Goal: Information Seeking & Learning: Learn about a topic

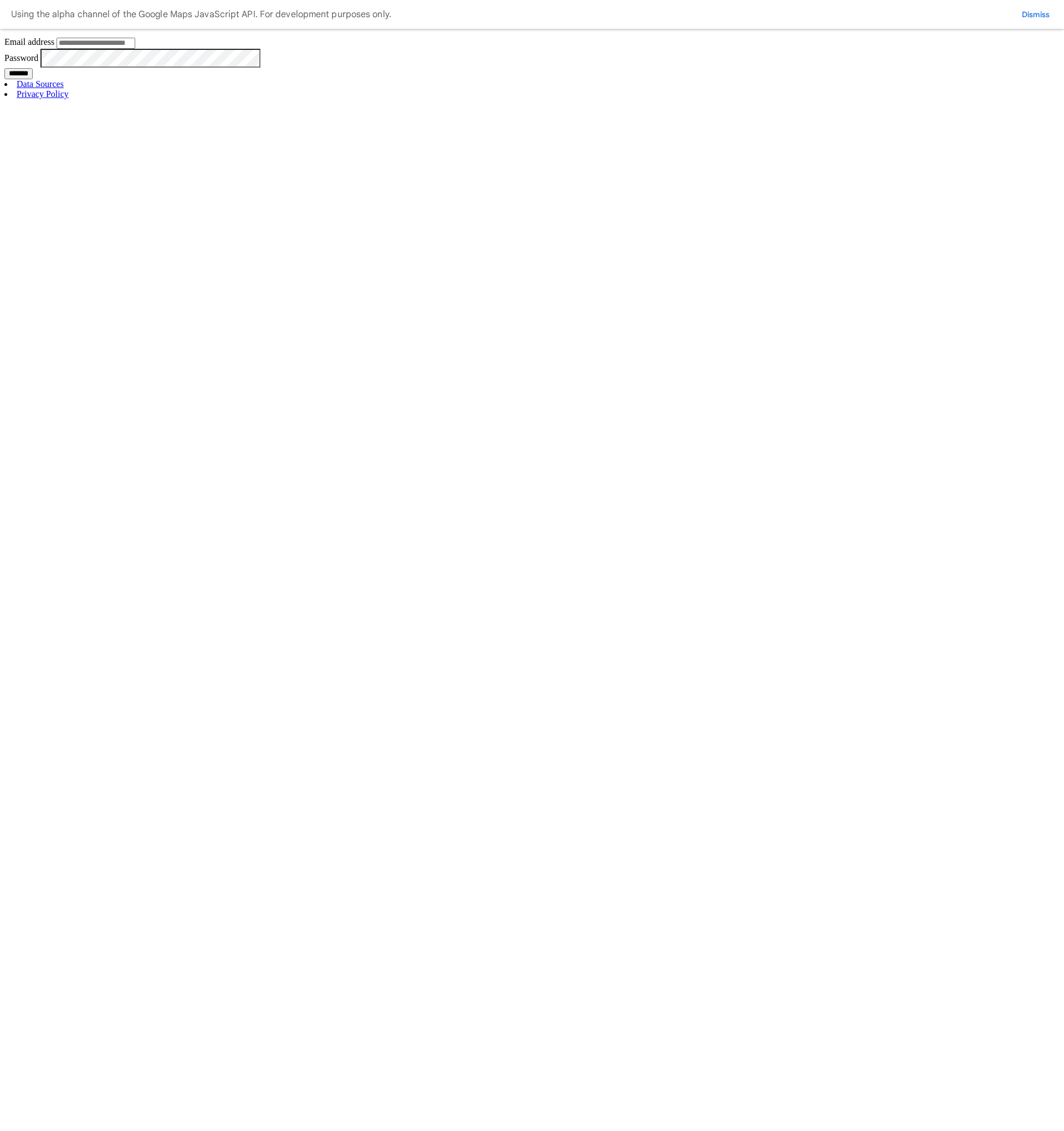
type input "**********"
click at [33, 79] on input "*******" at bounding box center [18, 73] width 28 height 11
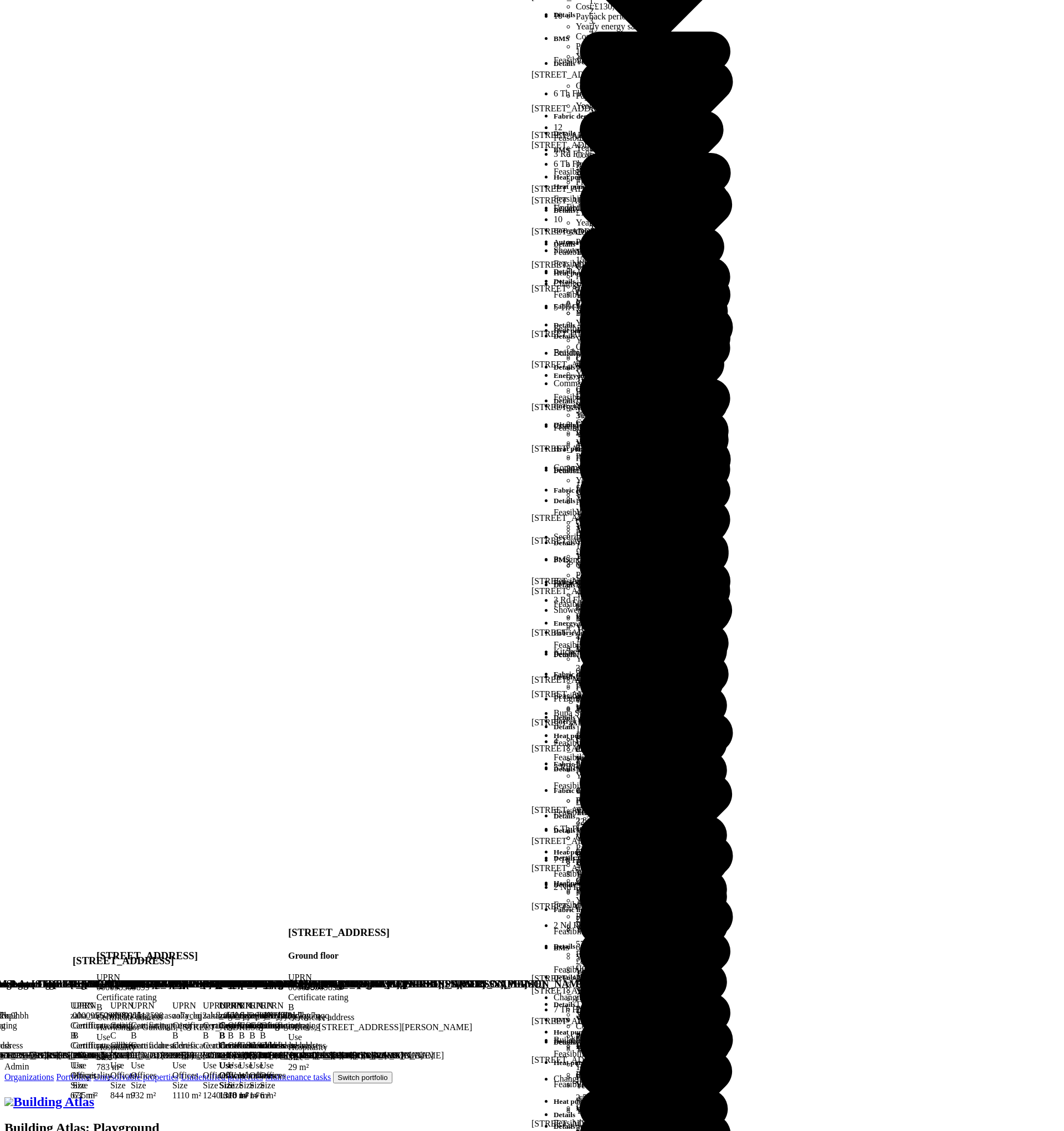
click at [392, 1072] on button "Switch portfolio" at bounding box center [362, 1078] width 58 height 12
click at [0, 0] on button "GP surgeries" at bounding box center [0, 0] width 0 height 0
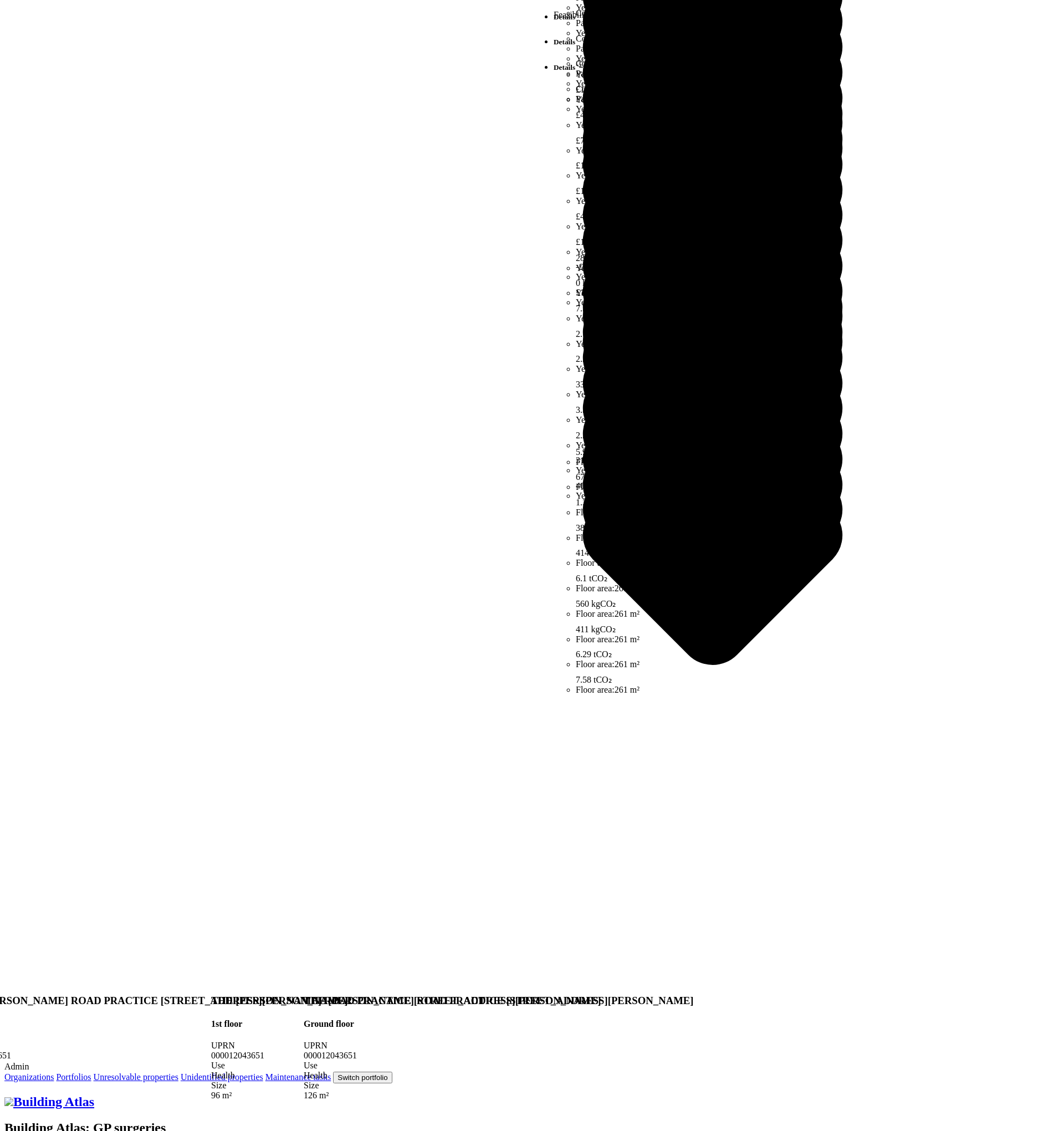
click at [392, 1072] on button "Switch portfolio" at bounding box center [362, 1078] width 58 height 12
click at [0, 0] on button "Demo portfolio" at bounding box center [0, 0] width 0 height 0
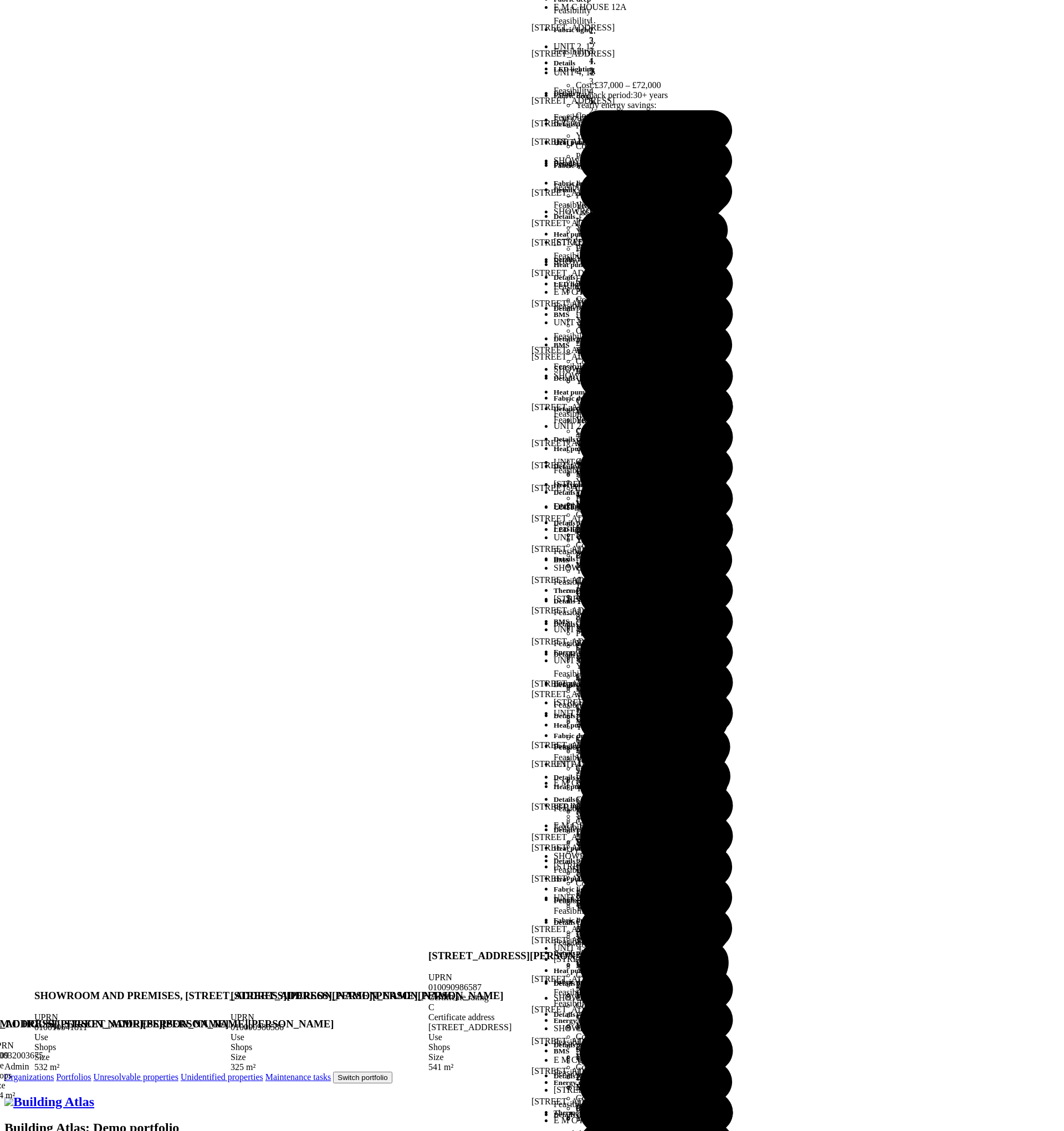
click at [392, 1072] on button "Switch portfolio" at bounding box center [362, 1078] width 58 height 12
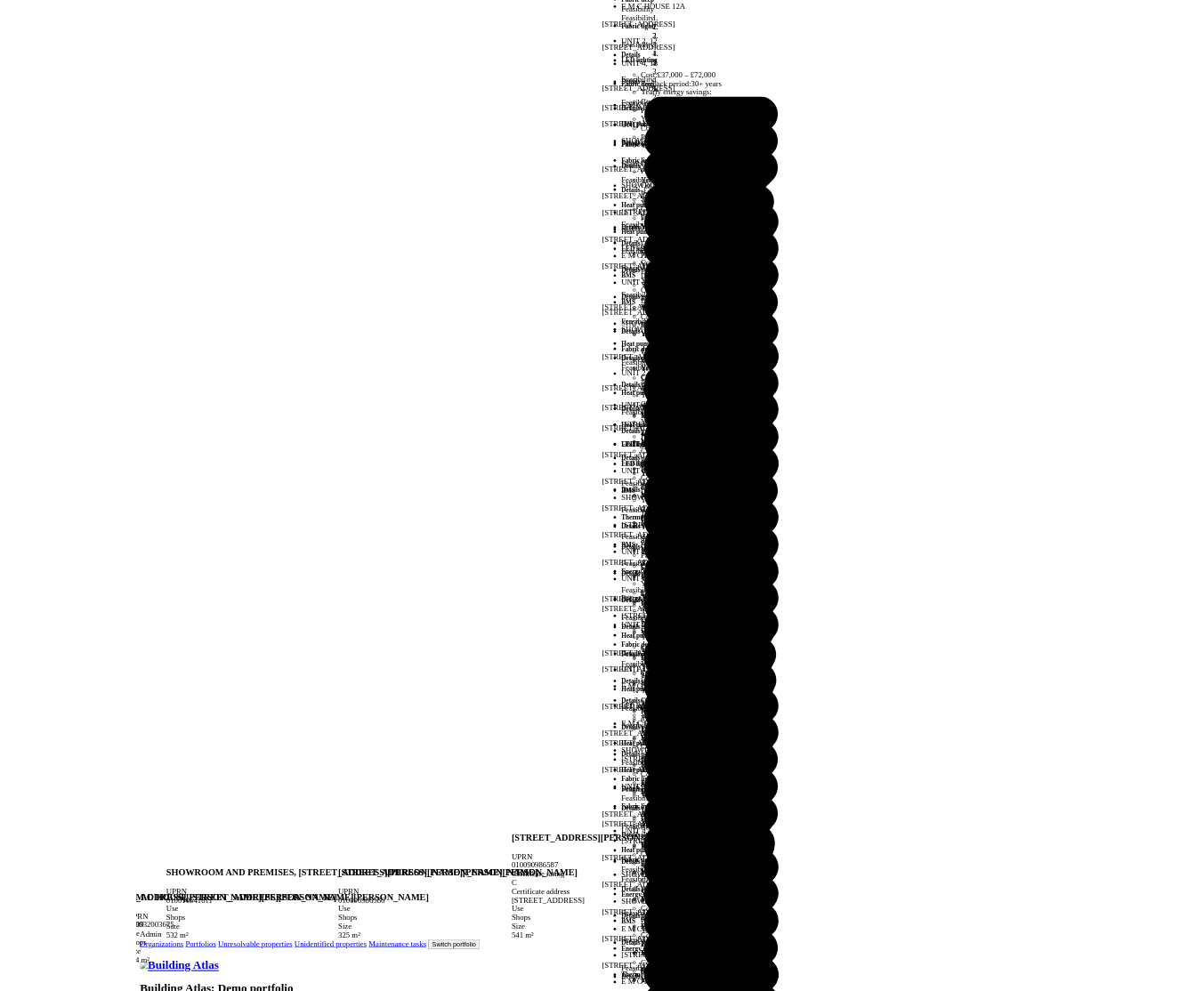
scroll to position [714, 0]
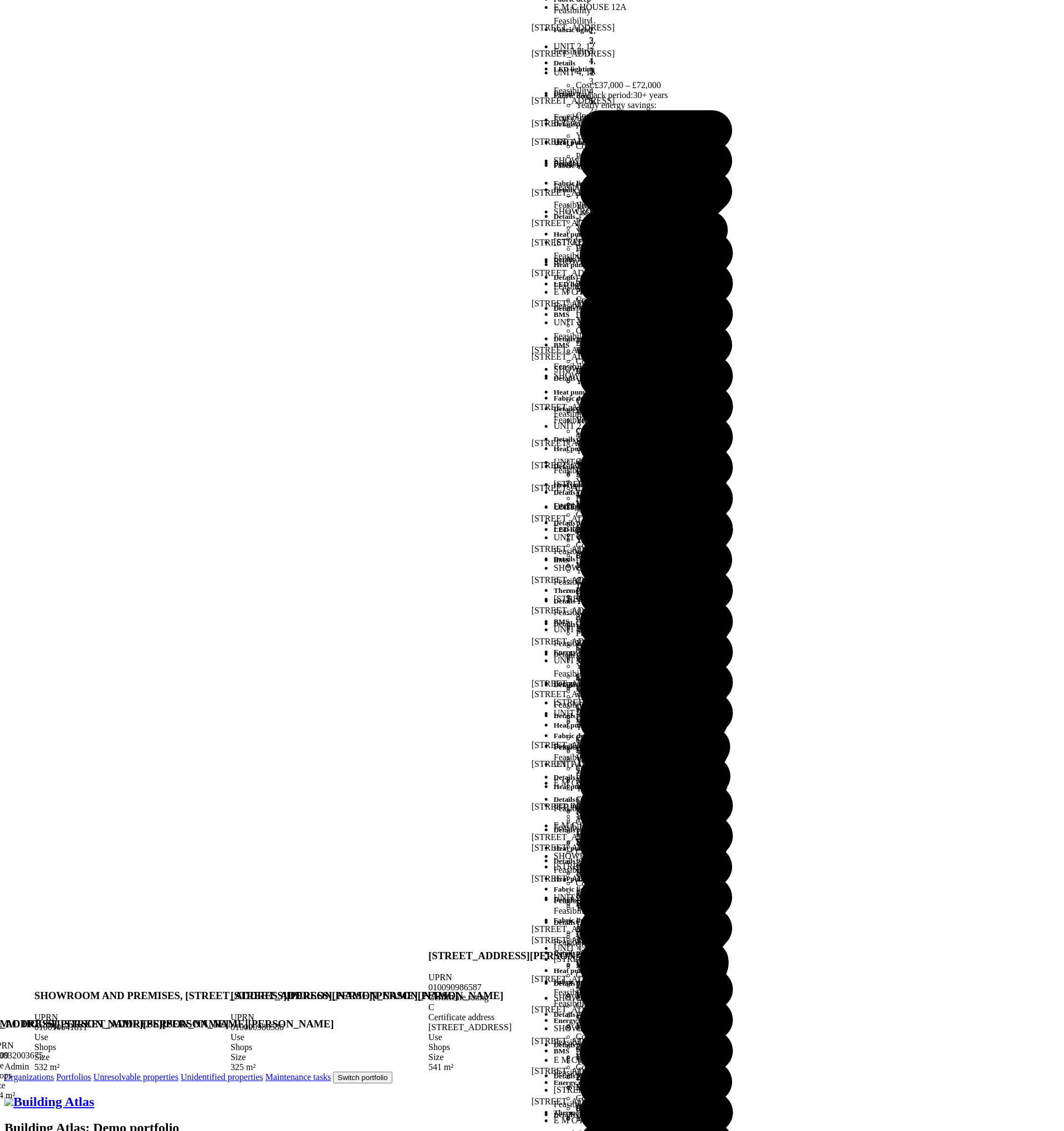
click at [0, 0] on button "Pollen" at bounding box center [0, 0] width 0 height 0
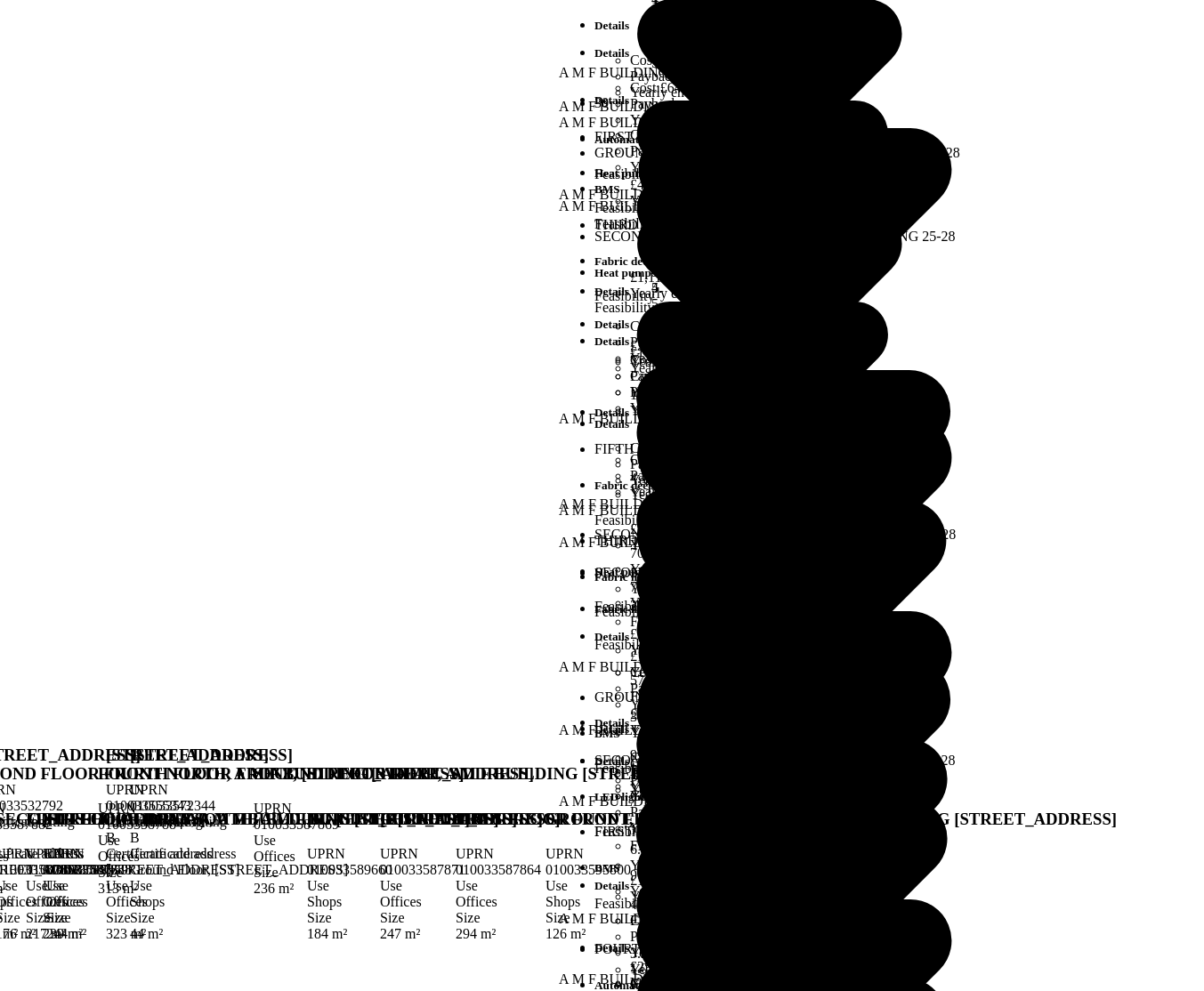
scroll to position [320, 0]
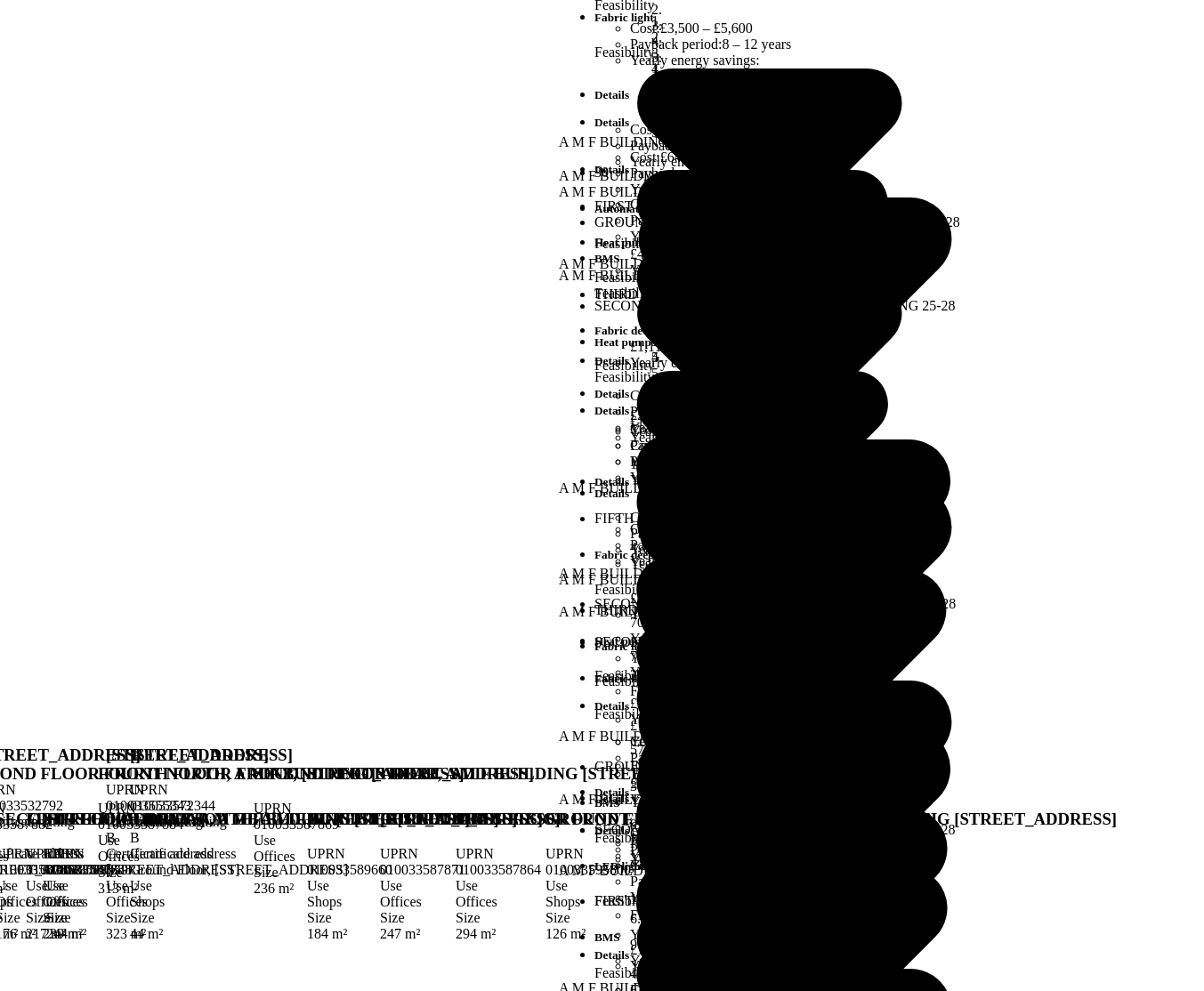
scroll to position [0, 0]
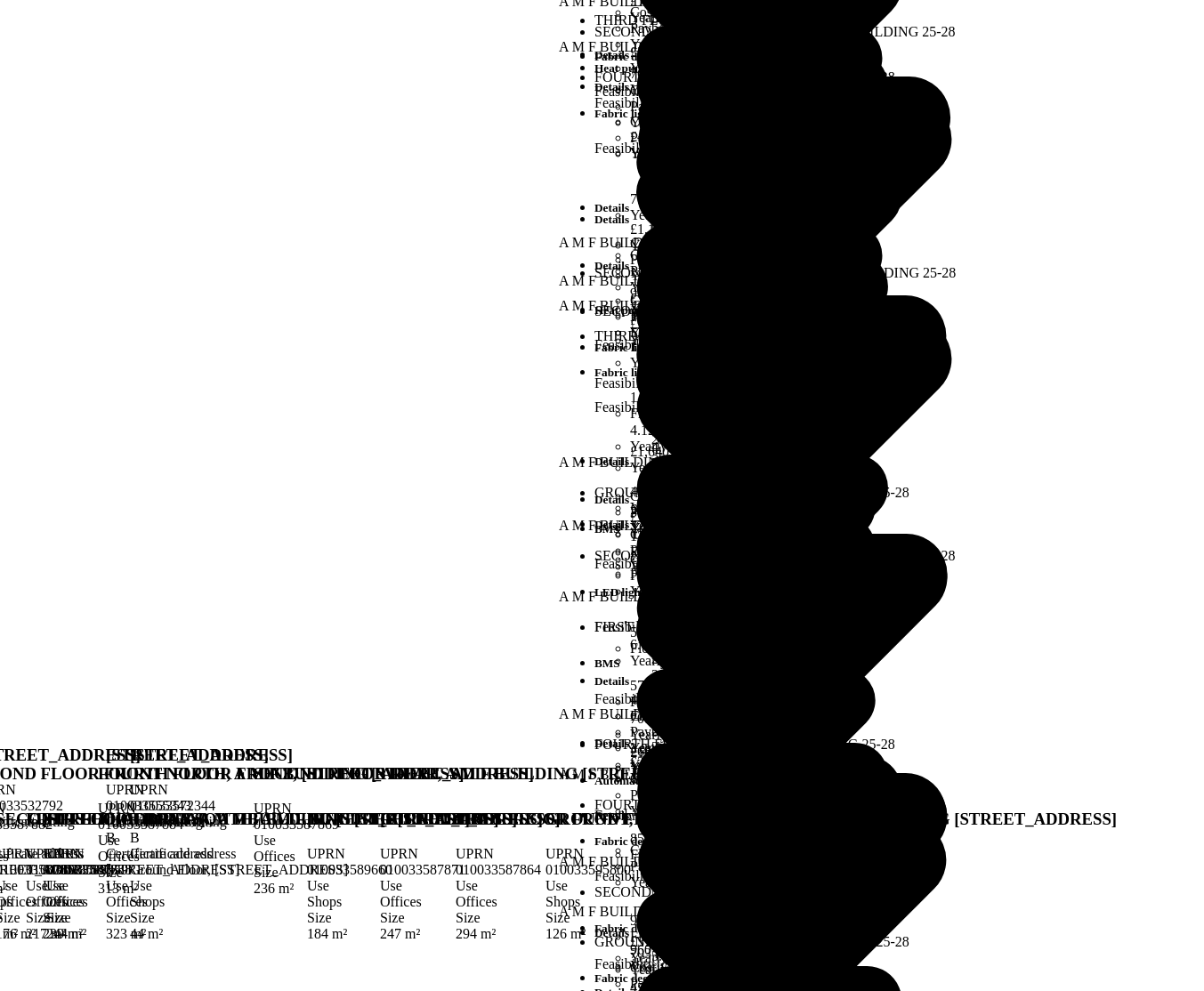
scroll to position [320, 0]
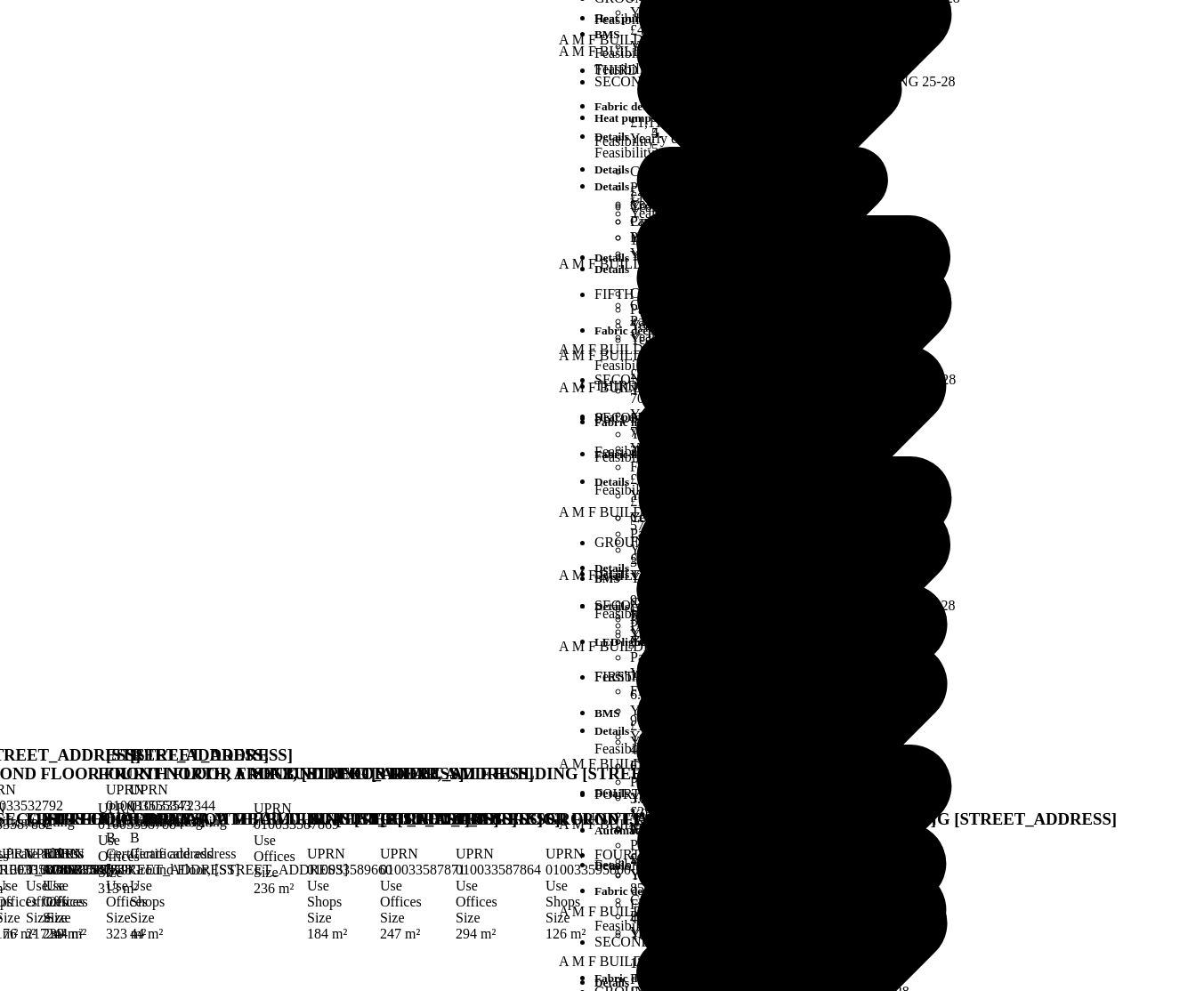
click at [0, 0] on button "PwC - demo portfolio" at bounding box center [0, 0] width 0 height 0
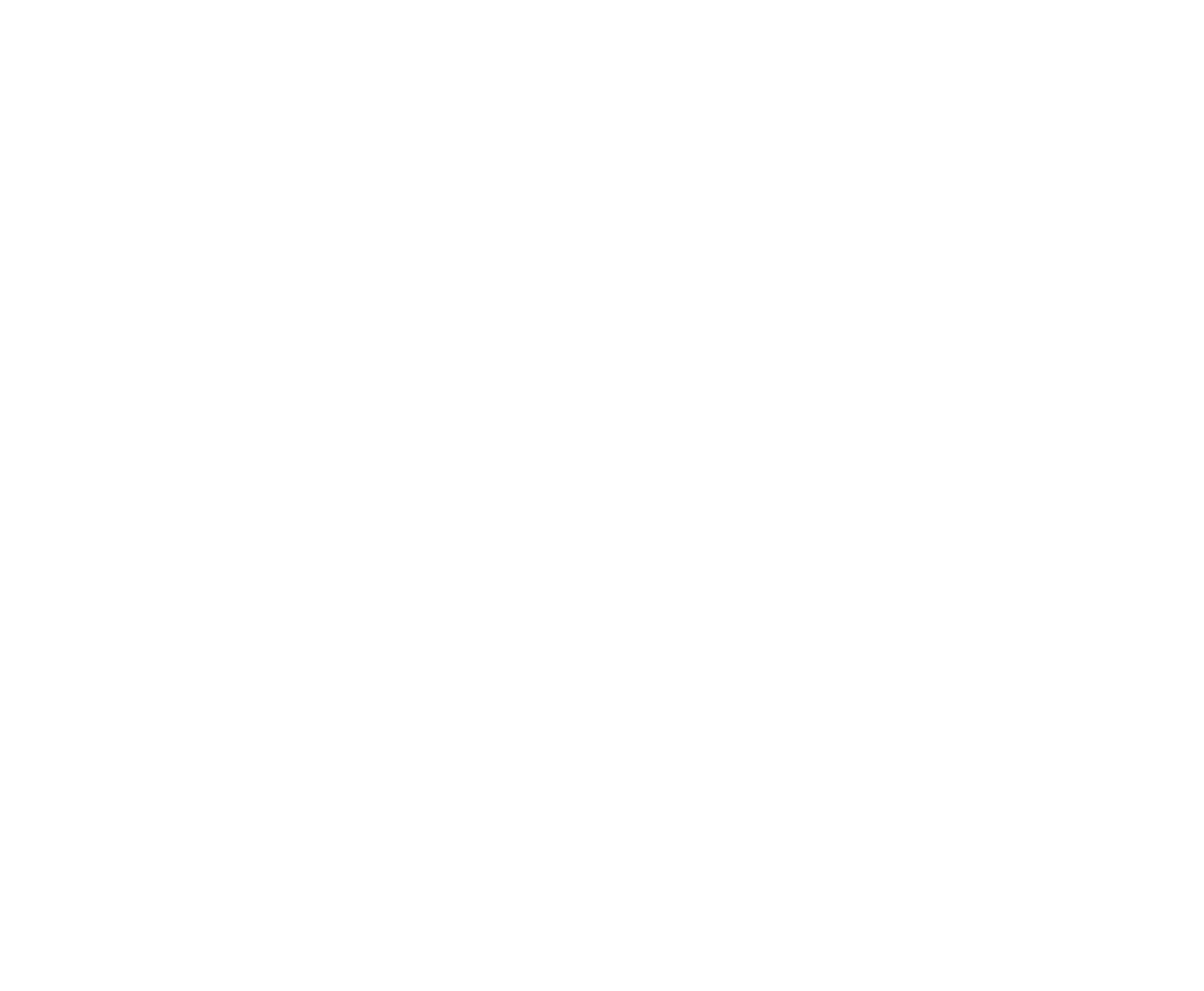
scroll to position [641, 0]
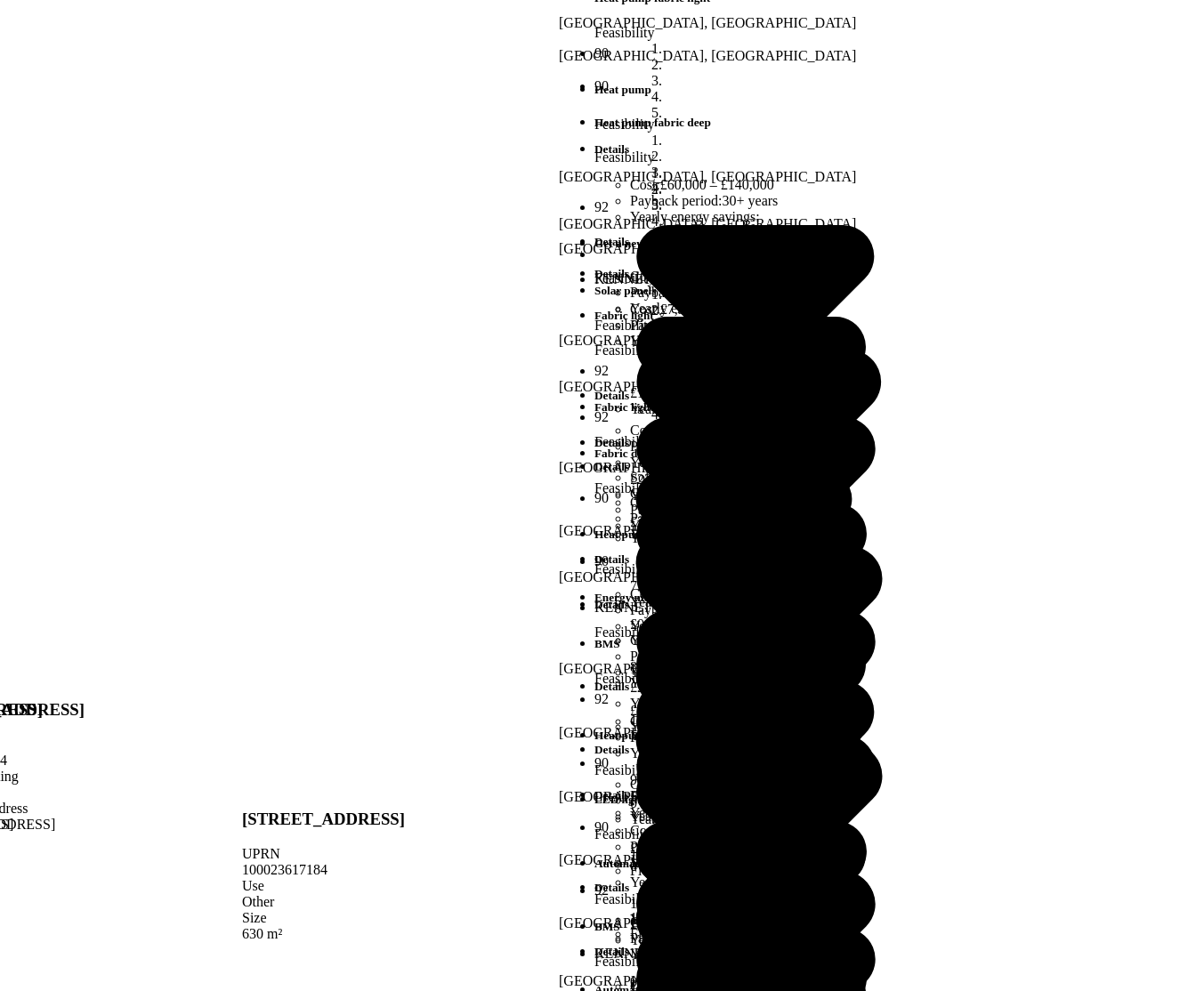
scroll to position [534, 0]
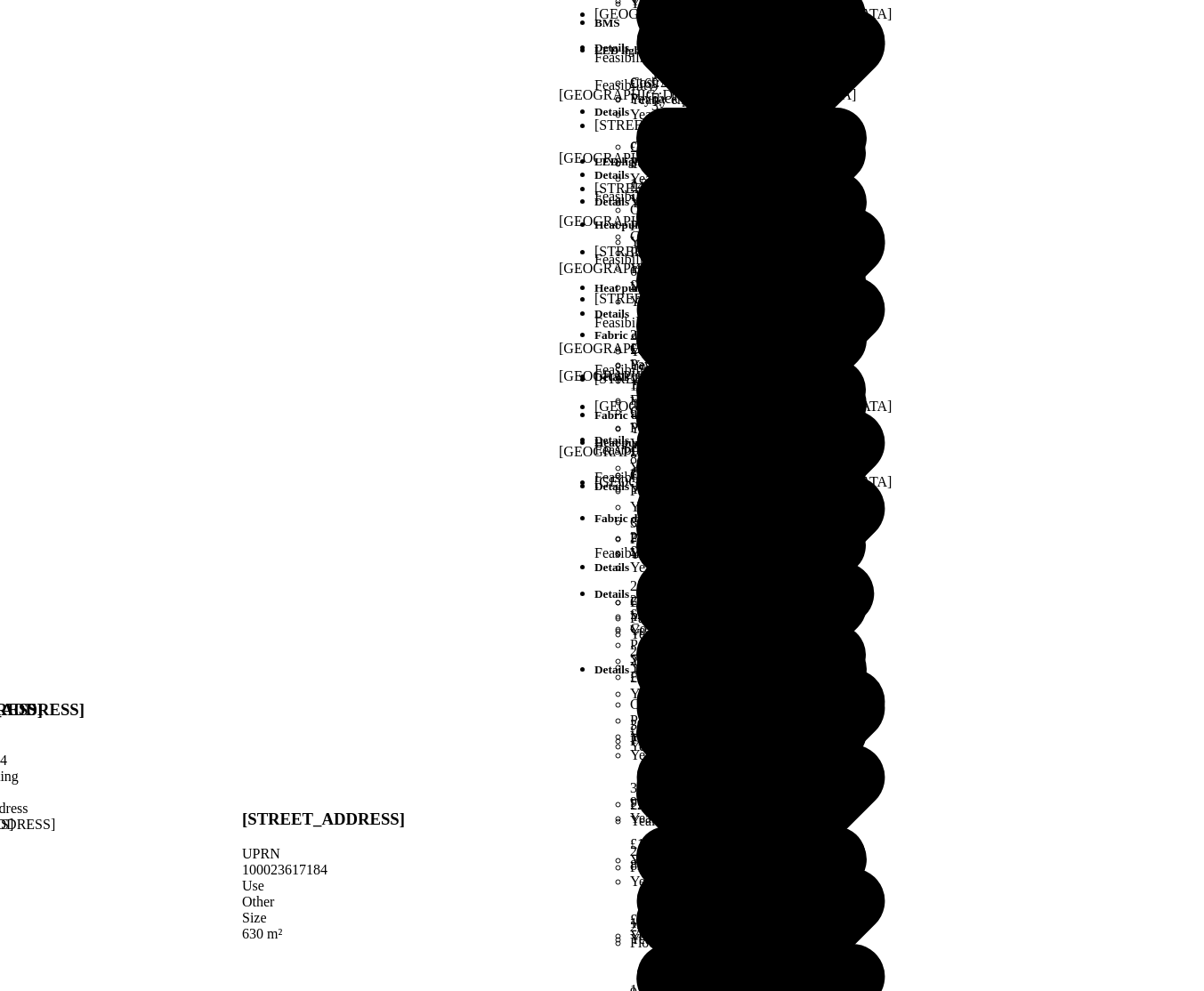
click at [1125, 10] on div "Admin Organizations Portfolios Unresolvable properties Unidentified properties …" at bounding box center [602, 621] width 1191 height 1229
drag, startPoint x: 1028, startPoint y: 253, endPoint x: 1007, endPoint y: 260, distance: 22.1
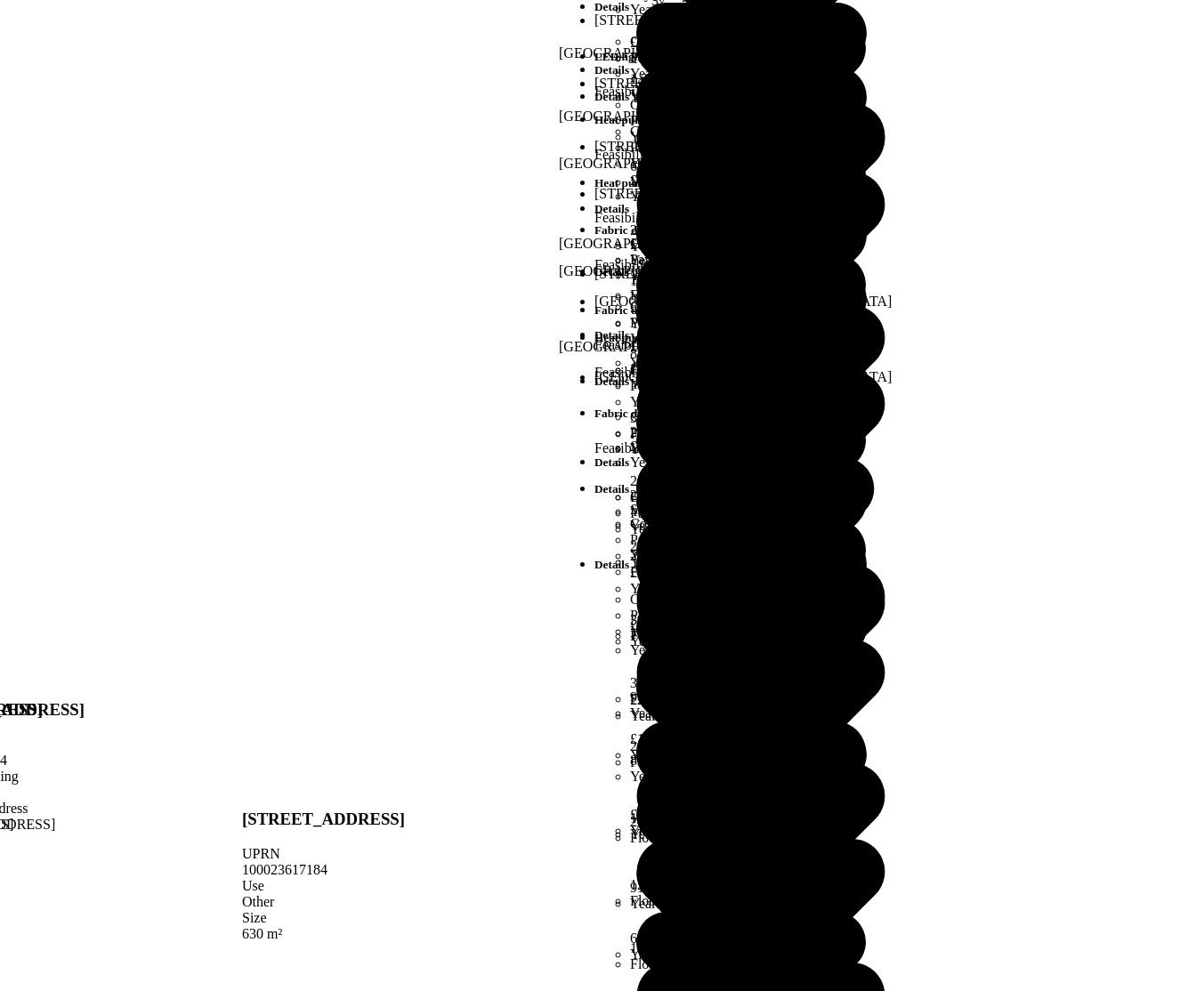
scroll to position [748, 0]
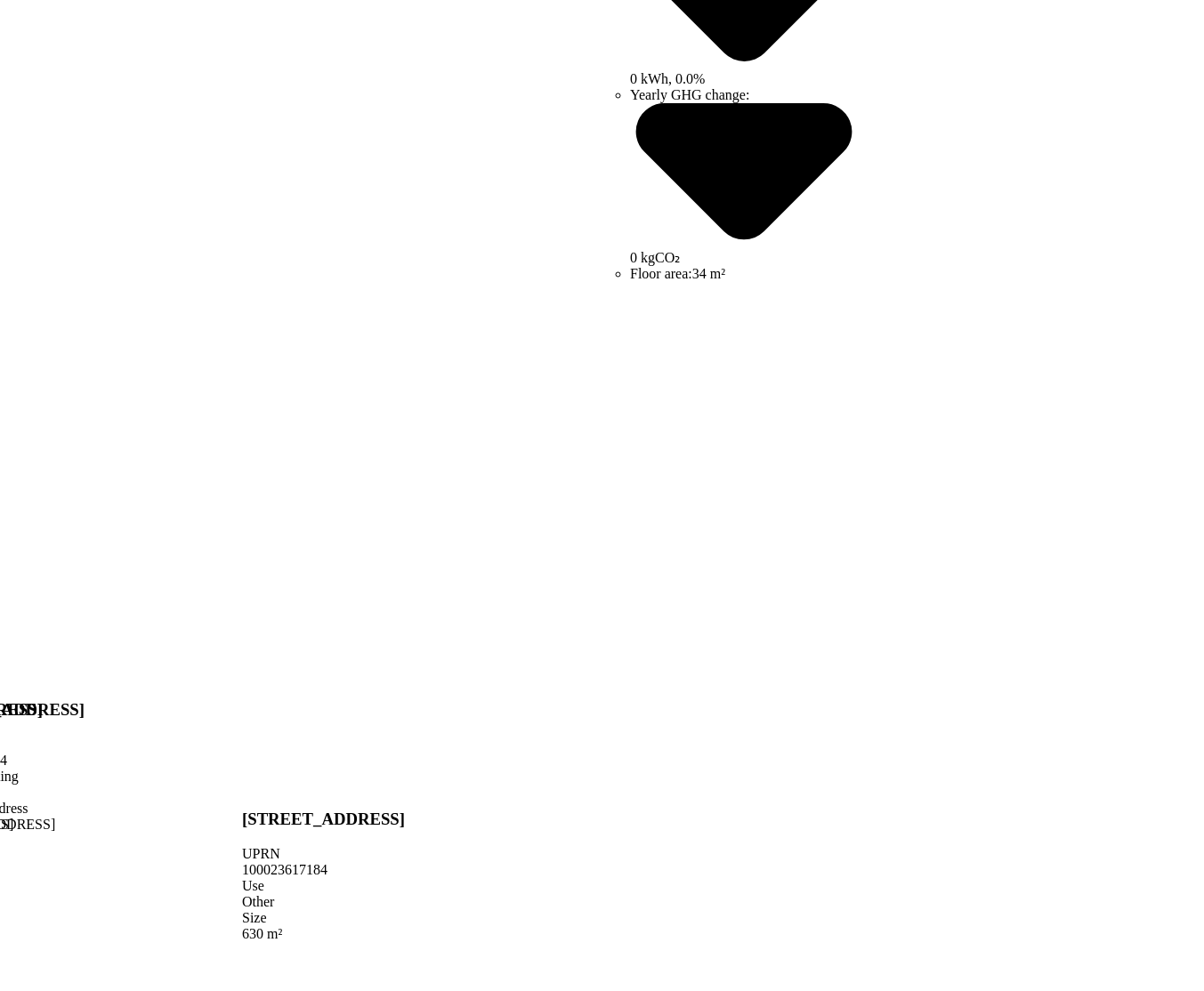
scroll to position [660, 0]
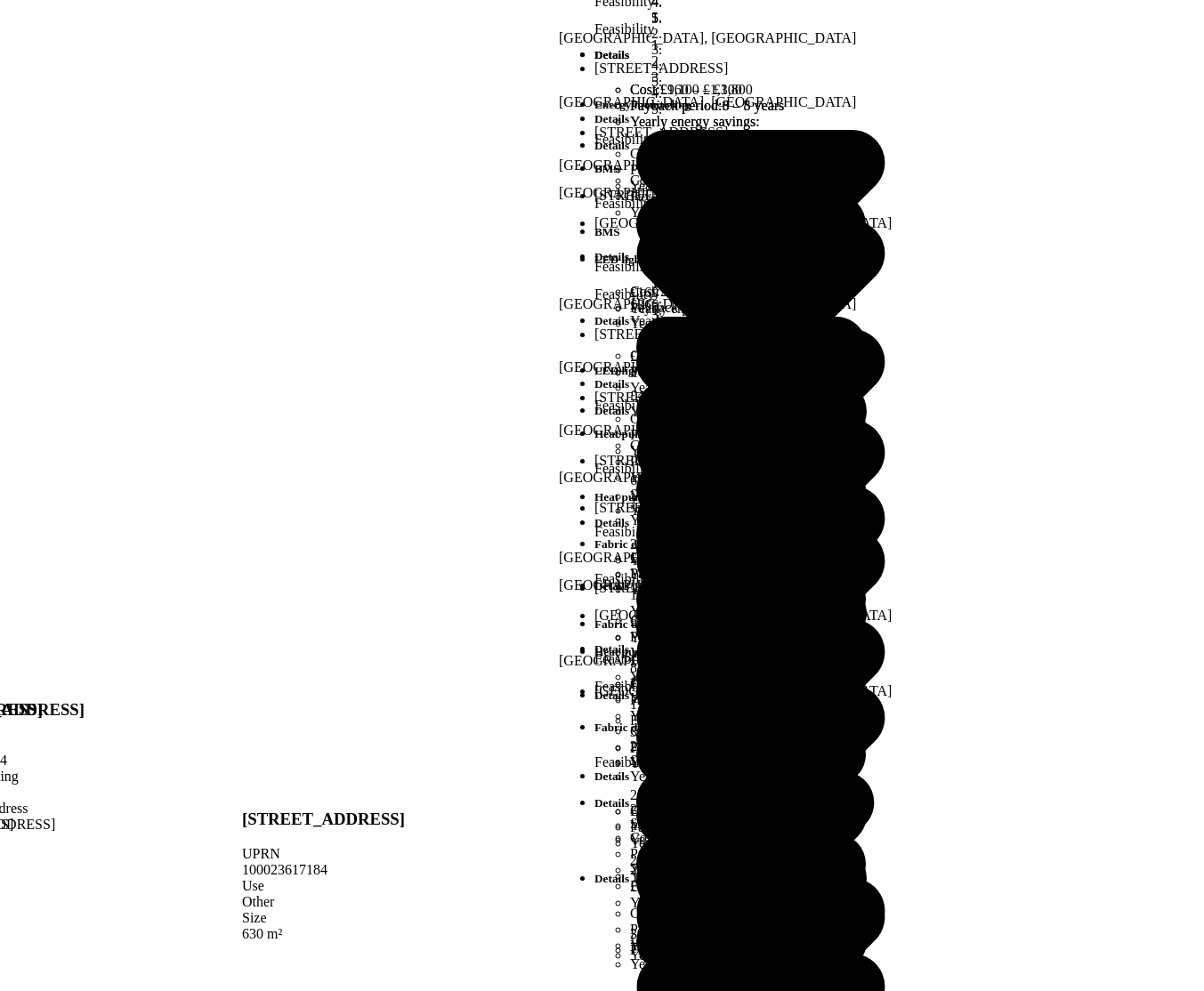
scroll to position [427, 0]
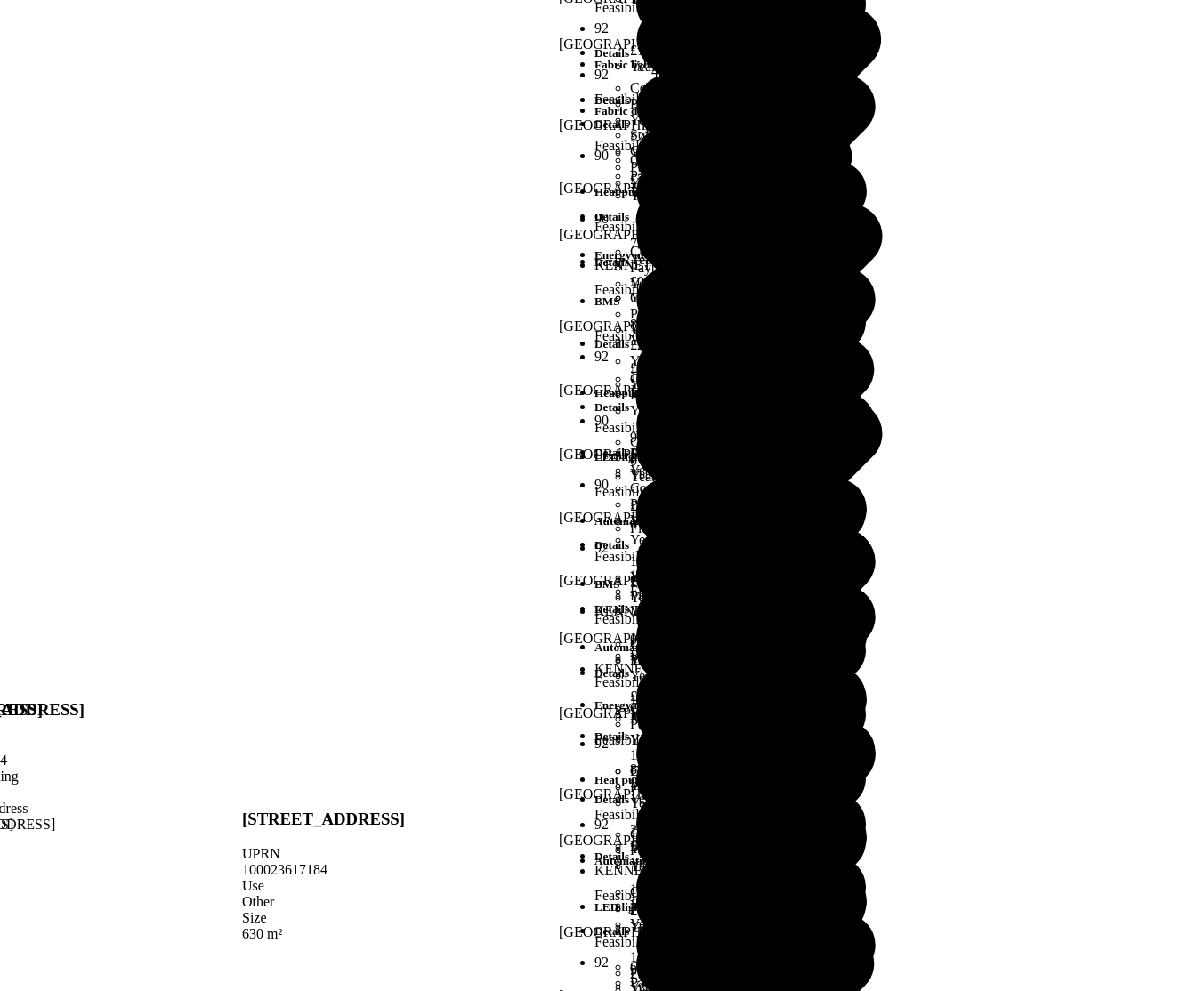
scroll to position [534, 0]
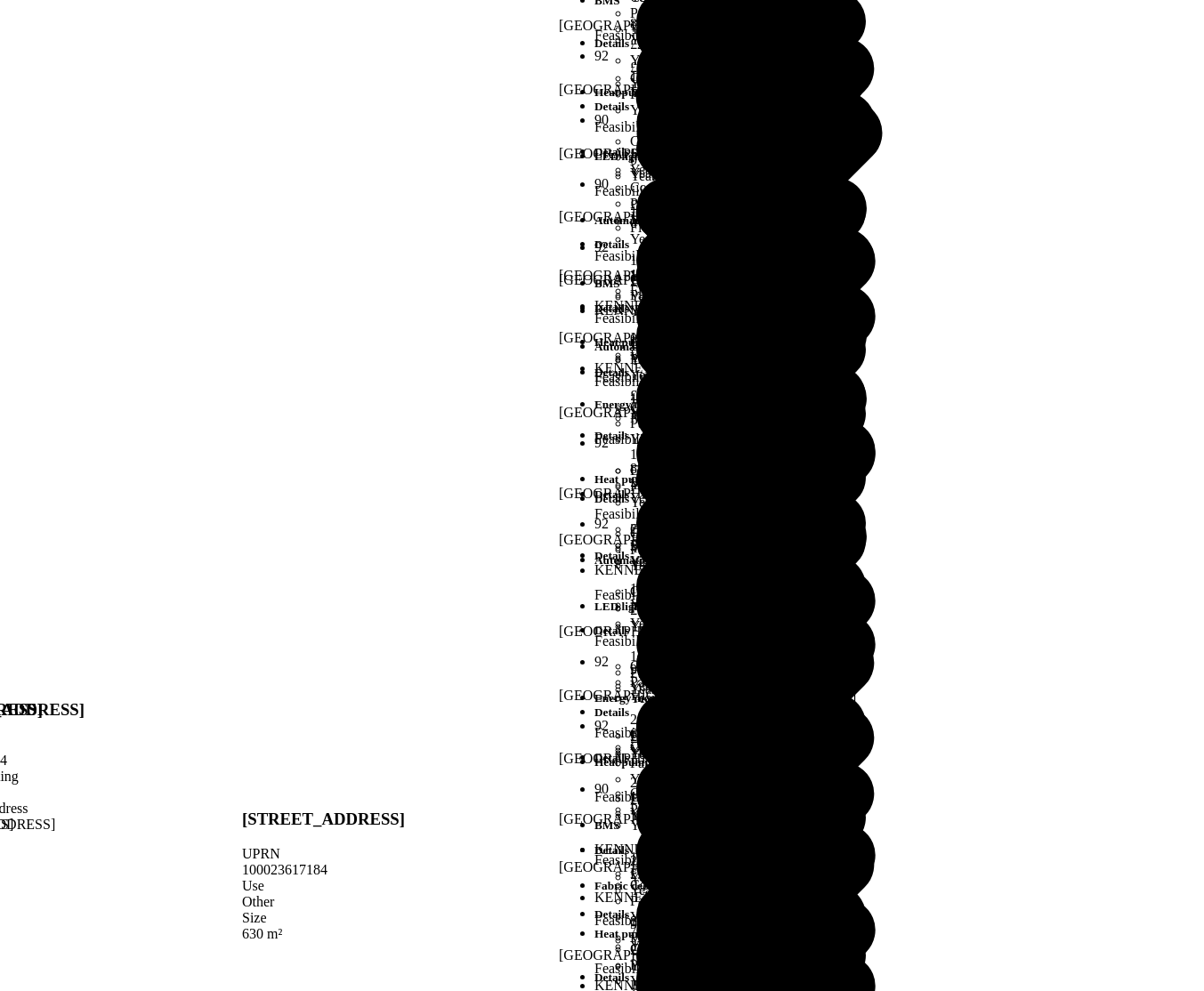
scroll to position [214, 0]
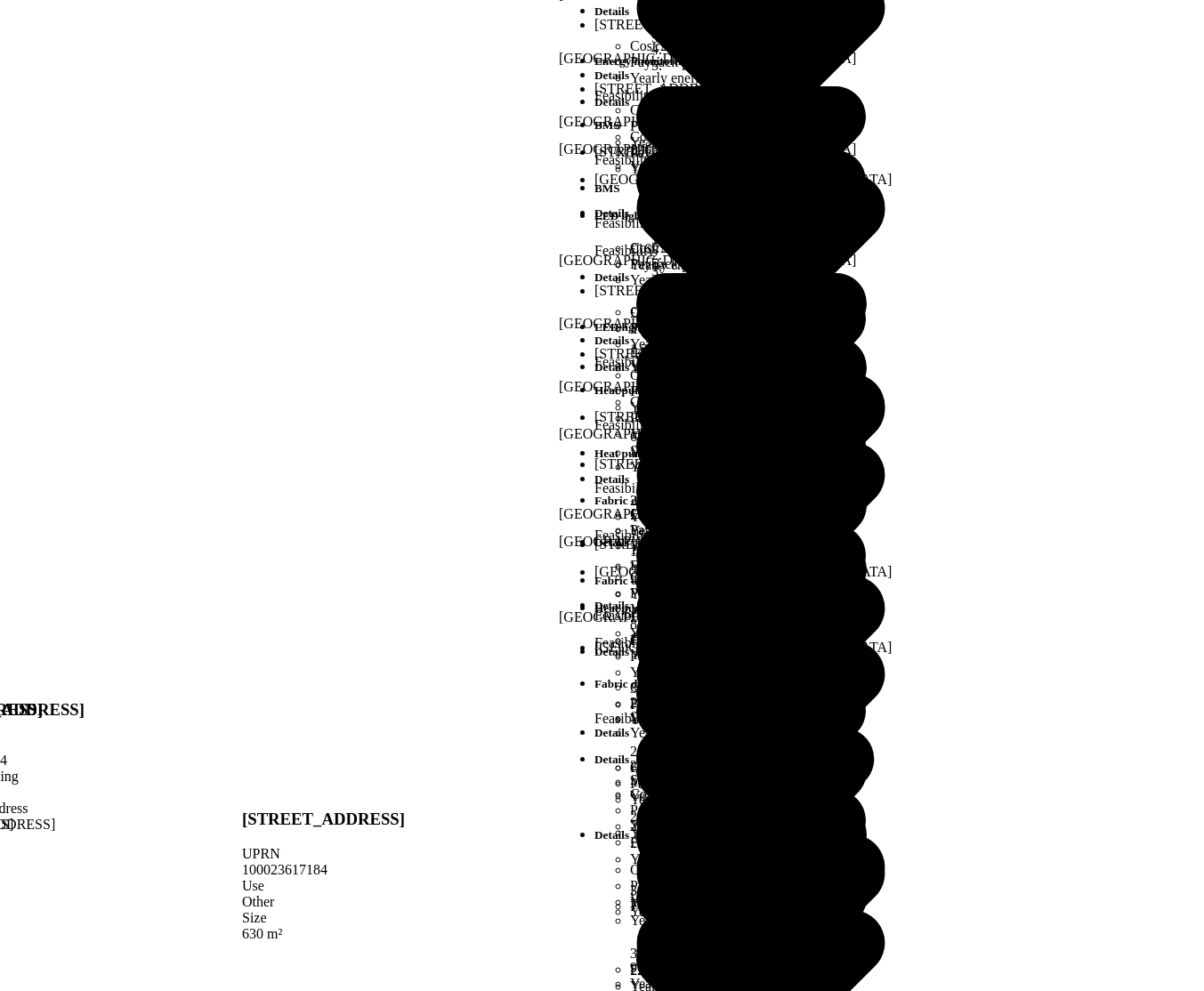
scroll to position [427, 0]
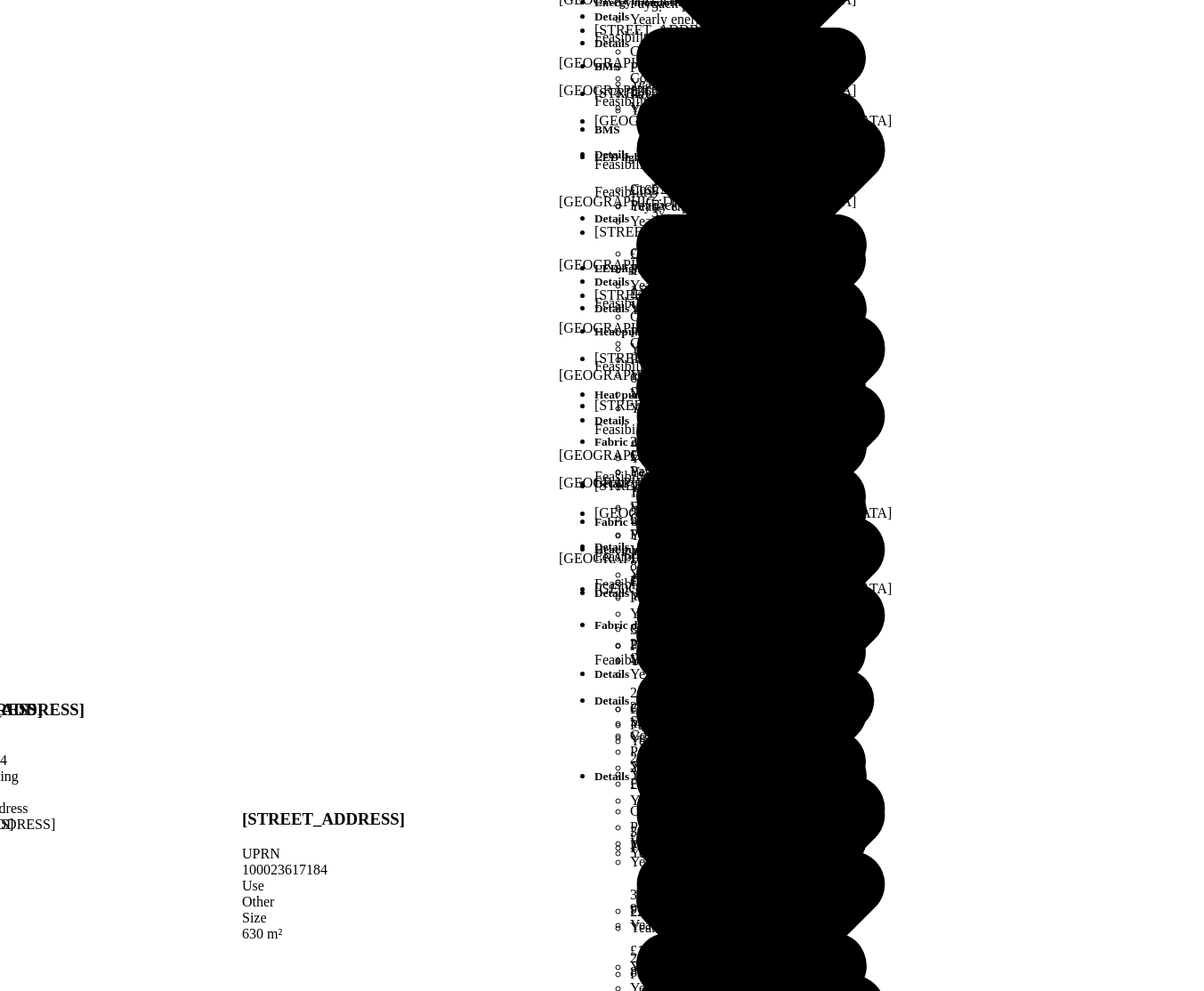
click at [1141, 7] on div "Admin Organizations Portfolios Unresolvable properties Unidentified properties …" at bounding box center [602, 621] width 1191 height 1229
